Goal: Find specific page/section: Find specific page/section

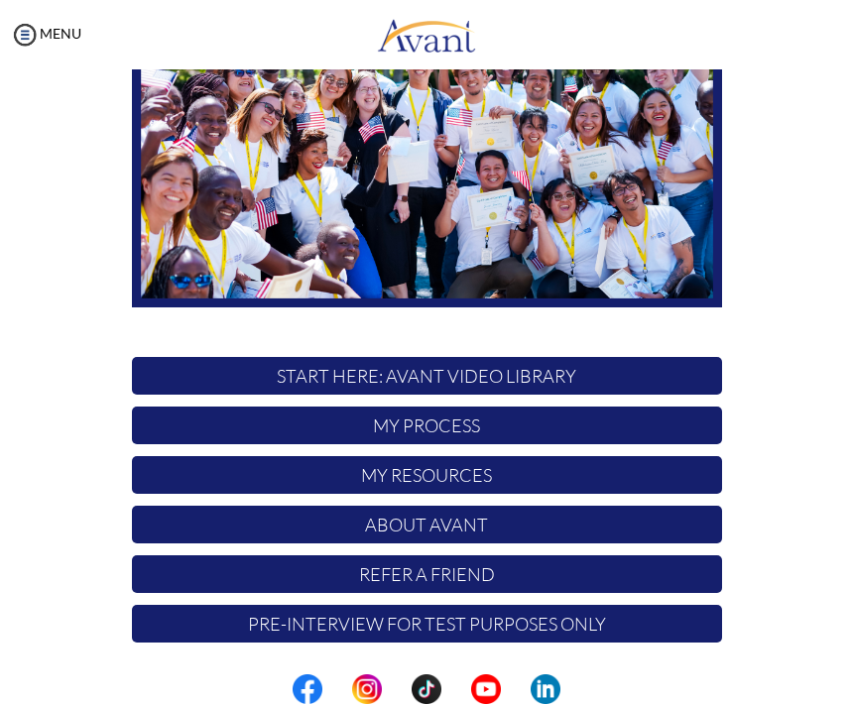
scroll to position [202, 0]
click at [701, 468] on p "My Resources" at bounding box center [427, 475] width 590 height 38
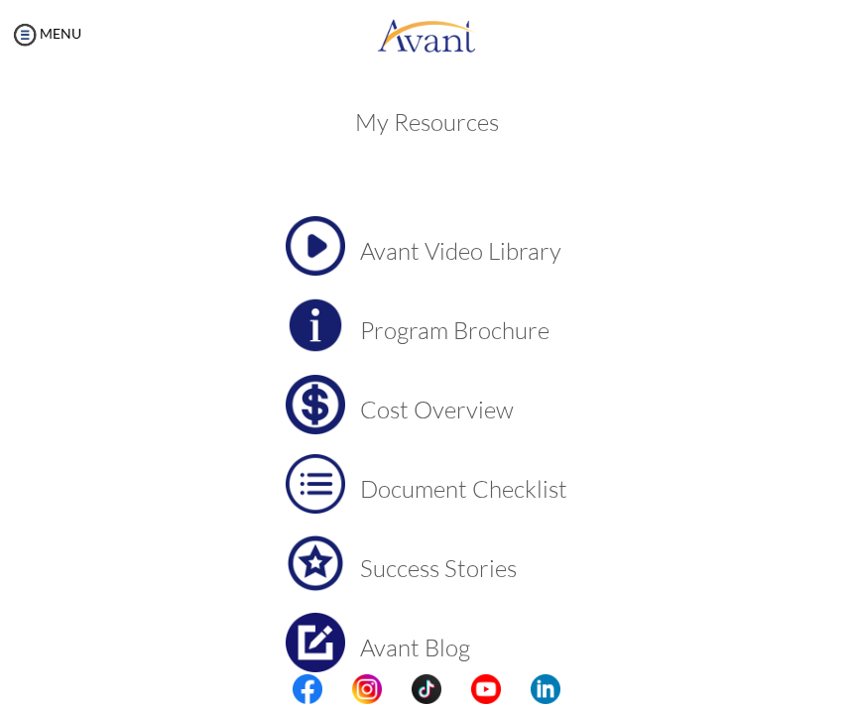
click at [468, 408] on h3 "Cost Overview" at bounding box center [463, 410] width 207 height 26
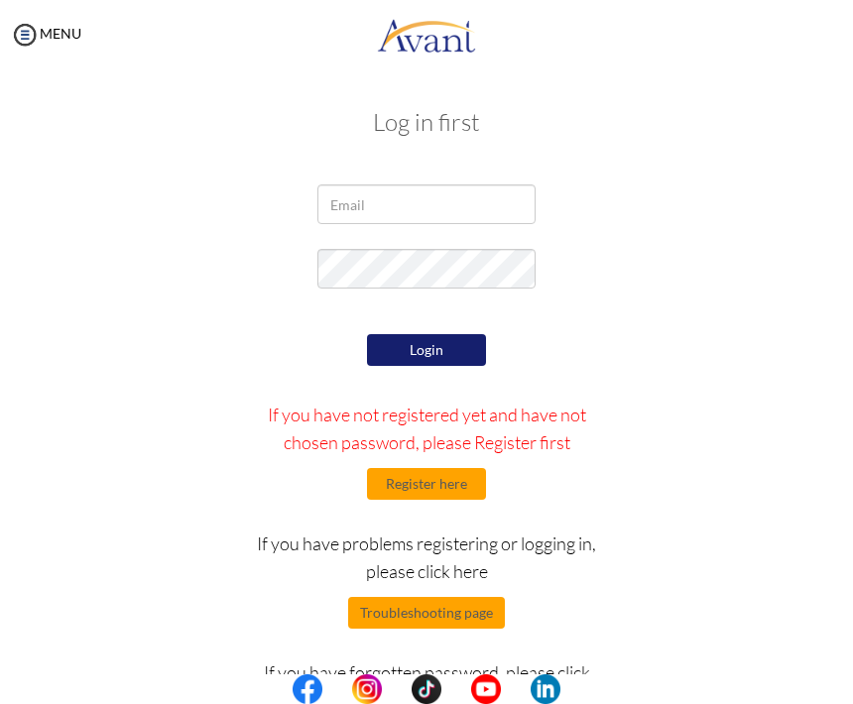
click at [4, 33] on div "MENU" at bounding box center [40, 352] width 81 height 704
click at [31, 34] on img at bounding box center [25, 35] width 30 height 30
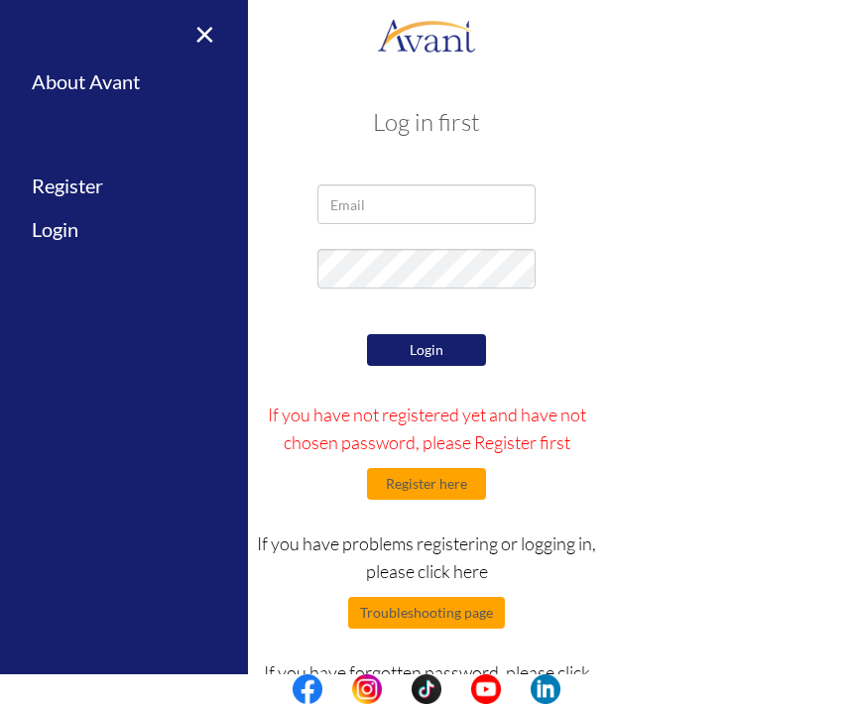
click at [68, 231] on link "Login" at bounding box center [124, 229] width 248 height 45
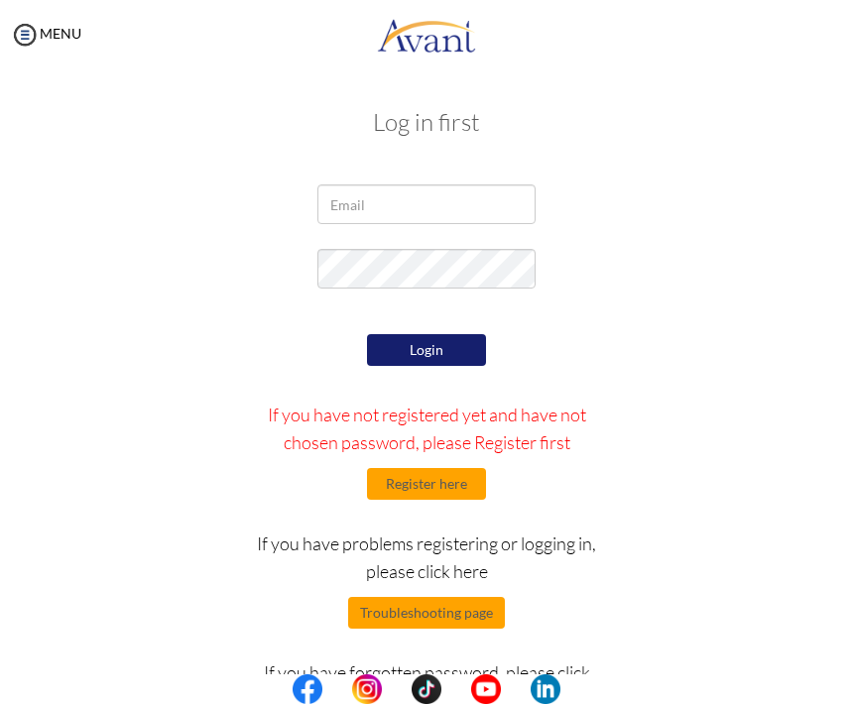
click at [353, 180] on div "Log in first Login If you have not registered yet and have not chosen password,…" at bounding box center [427, 431] width 744 height 684
click at [341, 223] on input "email" at bounding box center [426, 205] width 218 height 40
type input "[EMAIL_ADDRESS][DOMAIN_NAME]"
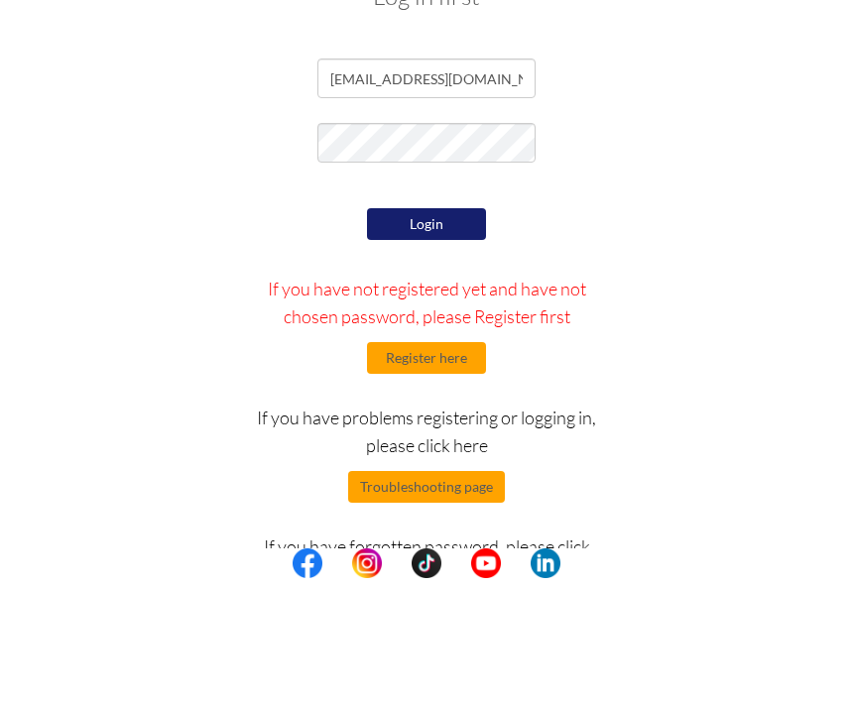
click at [388, 334] on button "Login" at bounding box center [426, 350] width 119 height 32
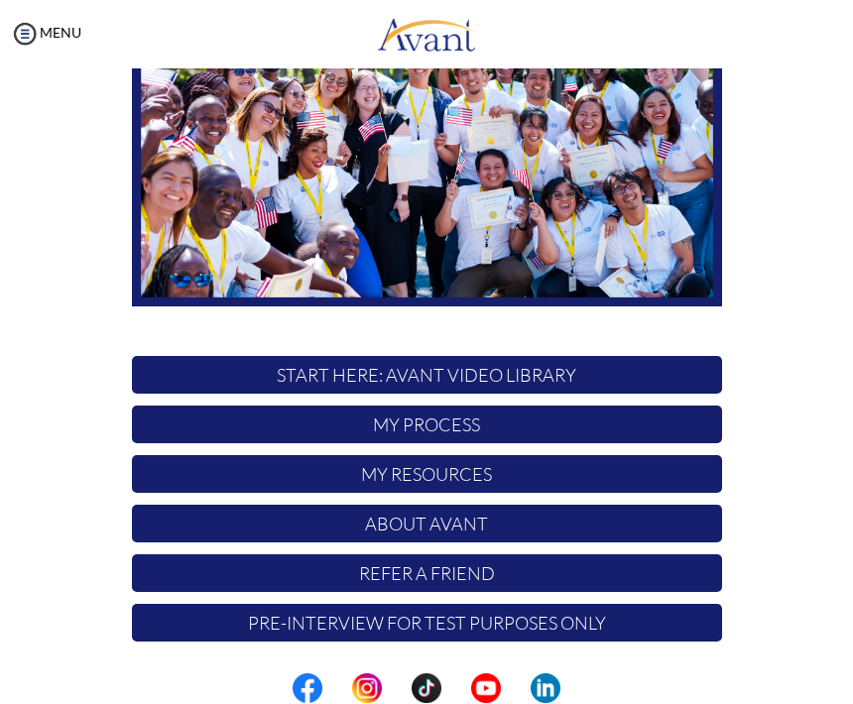
click at [340, 523] on p "About Avant" at bounding box center [427, 525] width 590 height 38
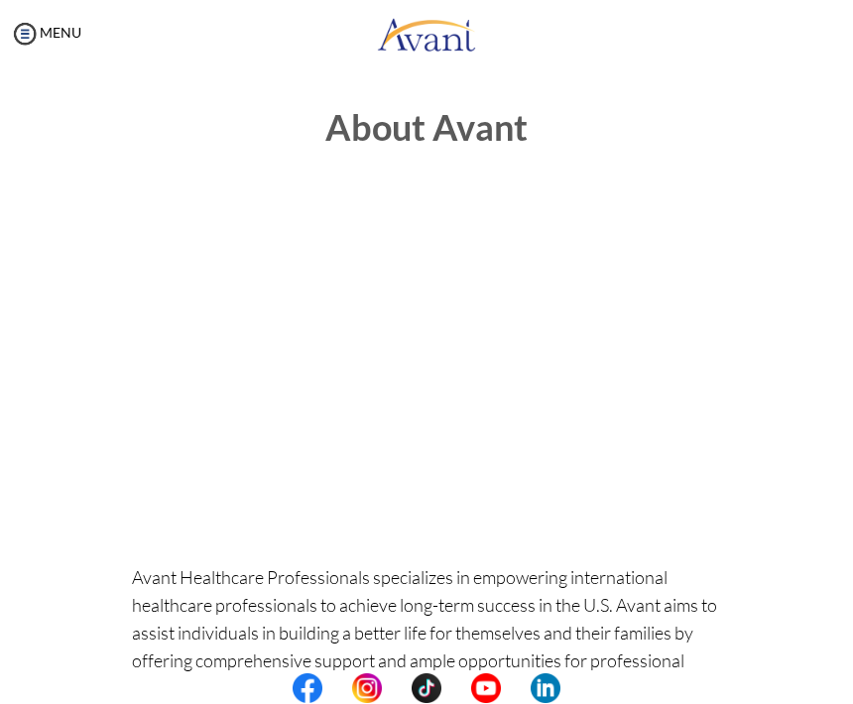
scroll to position [0, 0]
click at [28, 40] on img at bounding box center [25, 35] width 30 height 30
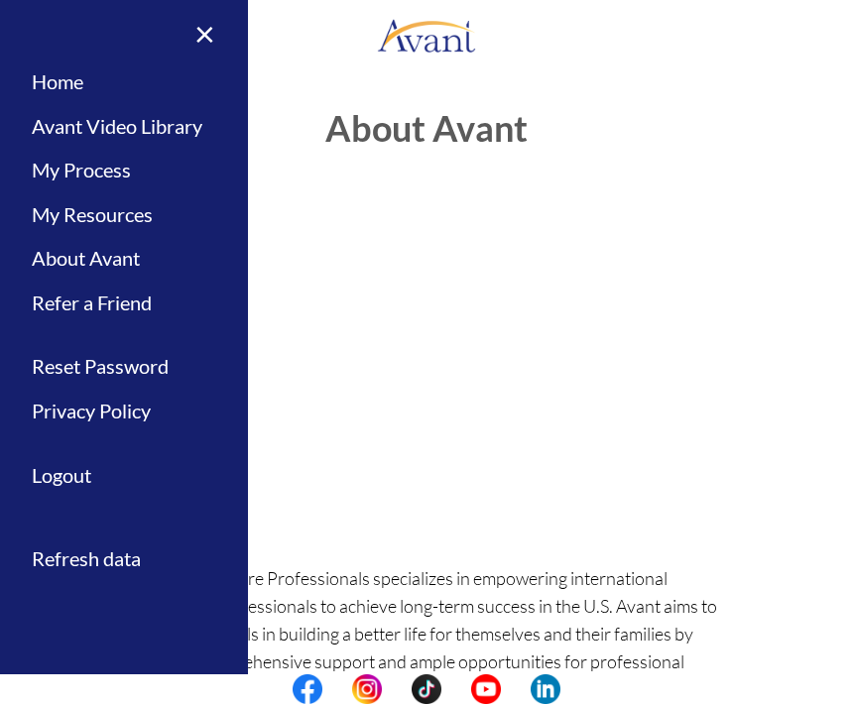
click at [55, 210] on link "My Resources" at bounding box center [124, 214] width 248 height 45
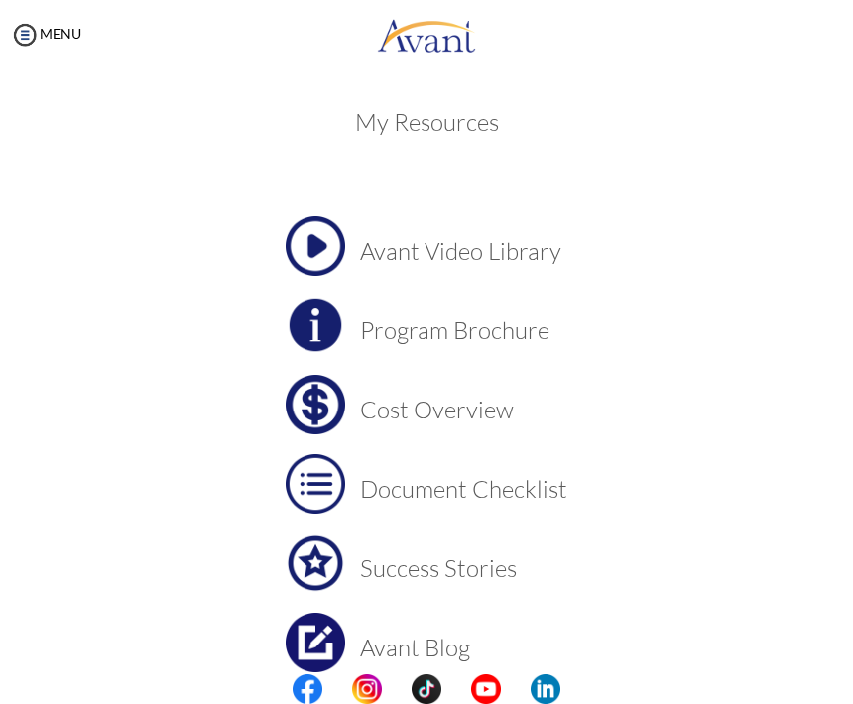
click at [331, 406] on img at bounding box center [316, 405] width 60 height 60
click at [418, 319] on h3 "Program Brochure" at bounding box center [463, 330] width 207 height 26
